Goal: Information Seeking & Learning: Find specific fact

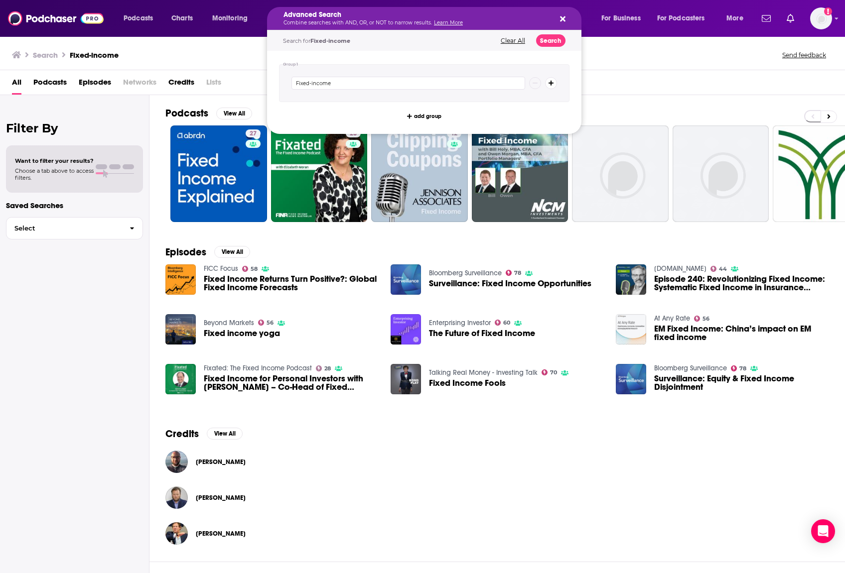
click at [510, 41] on button "Clear All" at bounding box center [513, 40] width 30 height 7
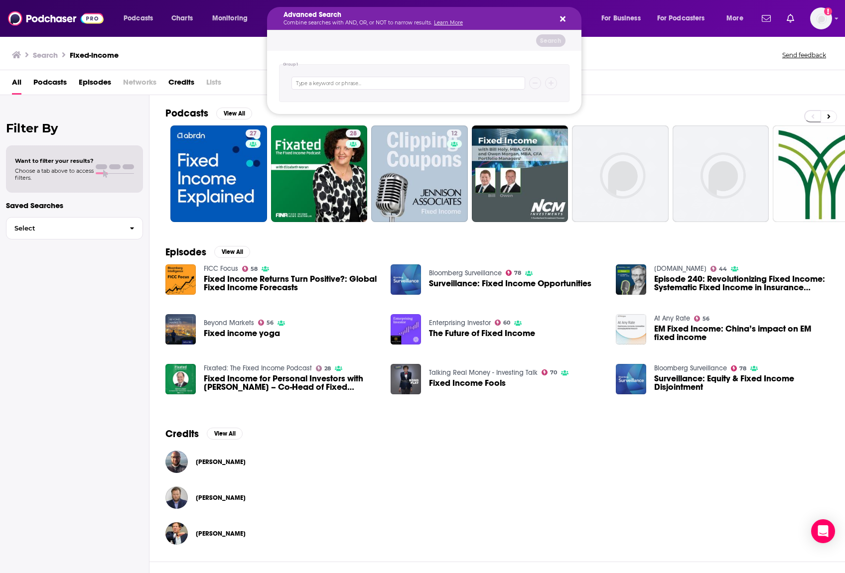
click at [563, 19] on icon "Search podcasts, credits, & more..." at bounding box center [562, 18] width 5 height 5
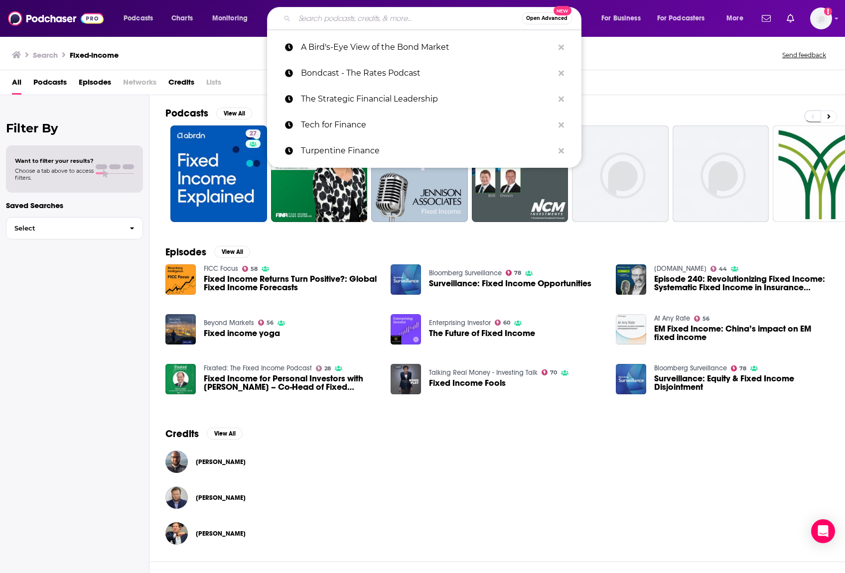
click at [365, 17] on input "Search podcasts, credits, & more..." at bounding box center [407, 18] width 227 height 16
paste input "Credit Edge by Bloomberg Intelligence"
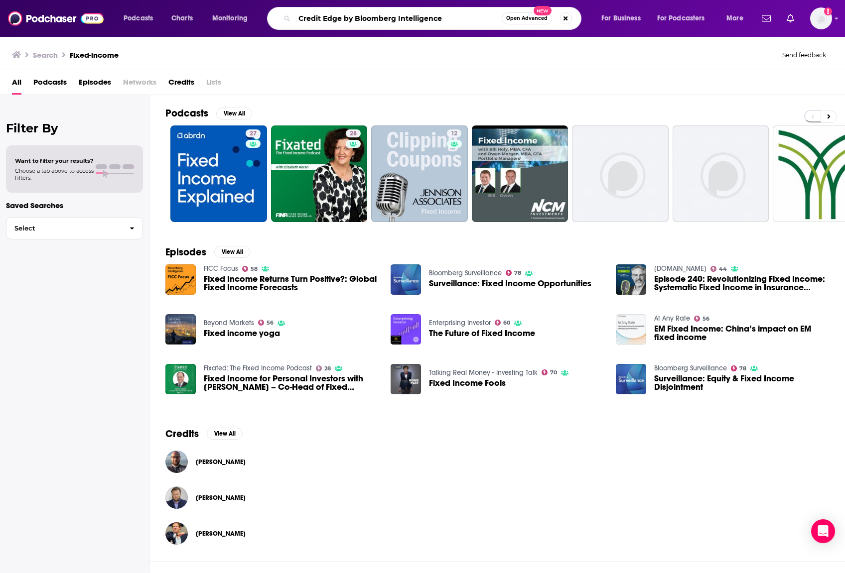
type input "Credit Edge by Bloomberg Intelligence"
